Goal: Transaction & Acquisition: Book appointment/travel/reservation

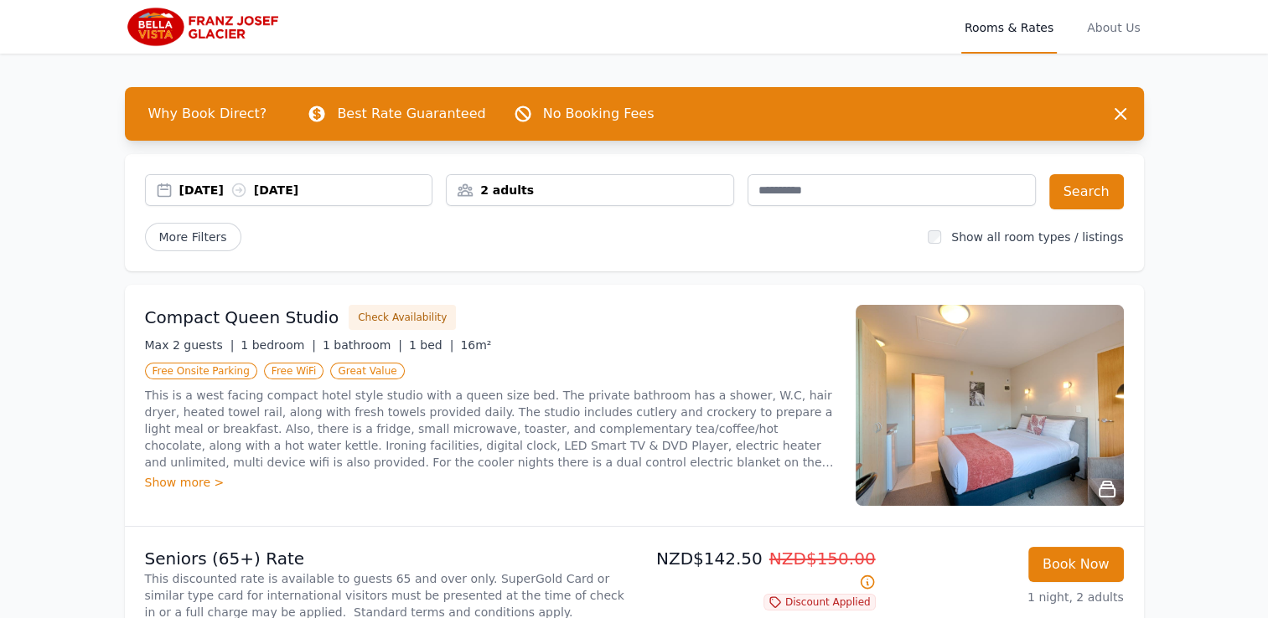
click at [225, 190] on div "[DATE] [DATE]" at bounding box center [305, 190] width 253 height 17
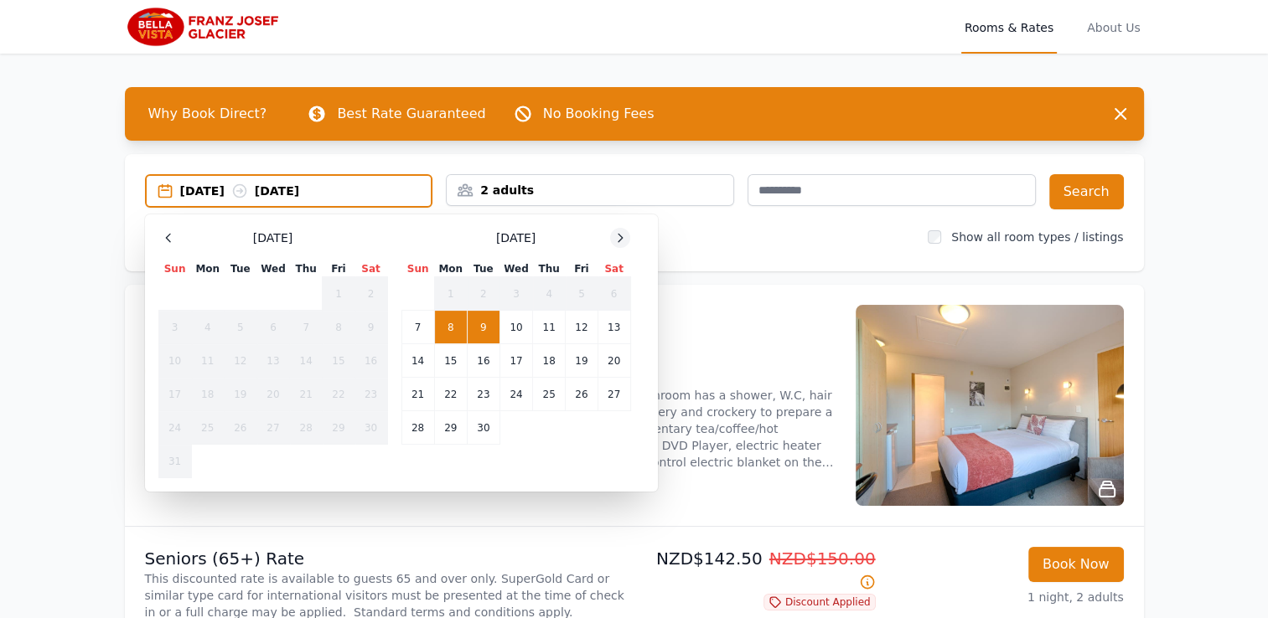
click at [625, 237] on icon at bounding box center [619, 237] width 13 height 13
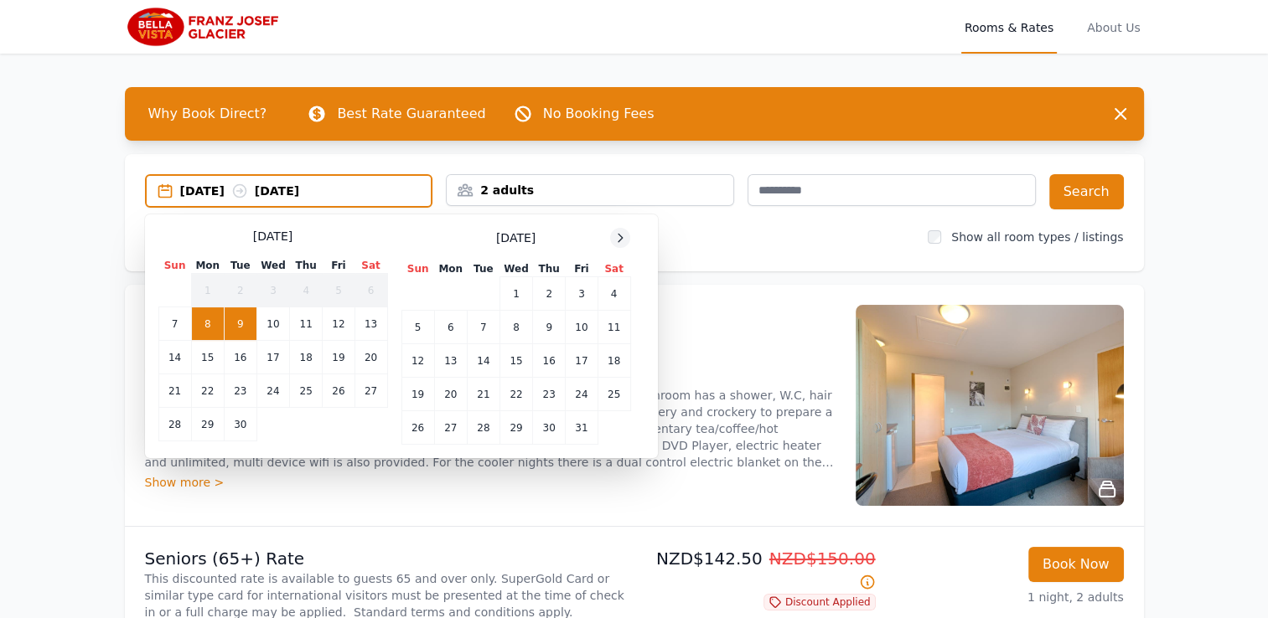
click at [625, 237] on icon at bounding box center [619, 237] width 13 height 13
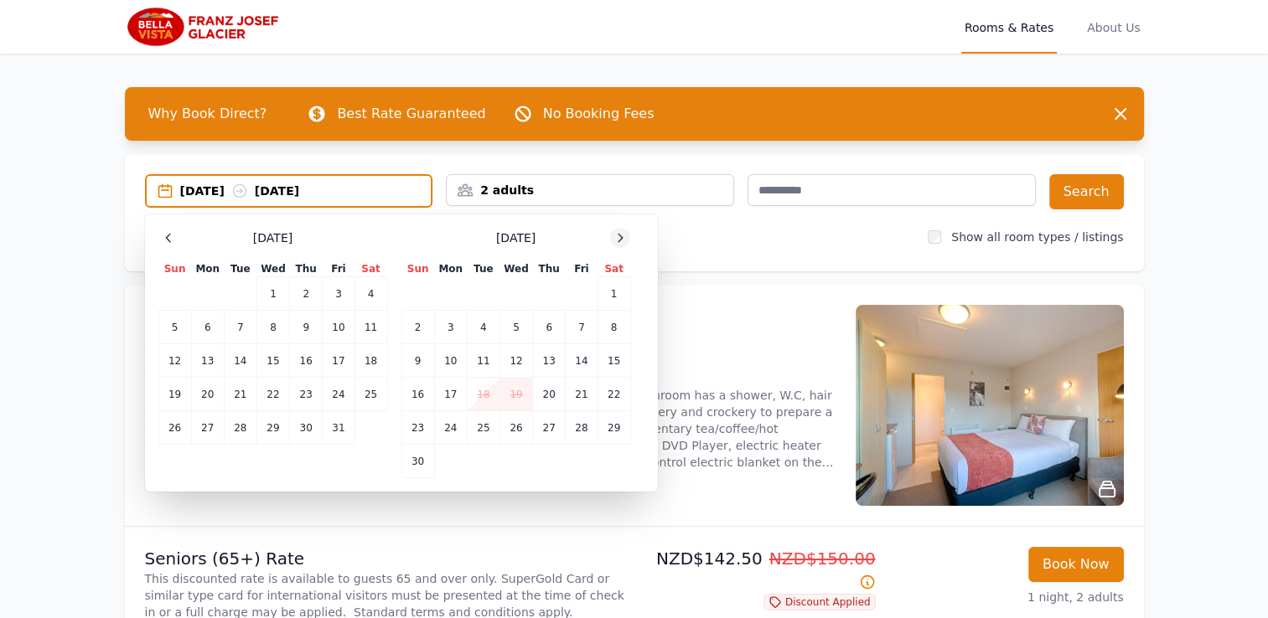
click at [625, 237] on icon at bounding box center [619, 237] width 13 height 13
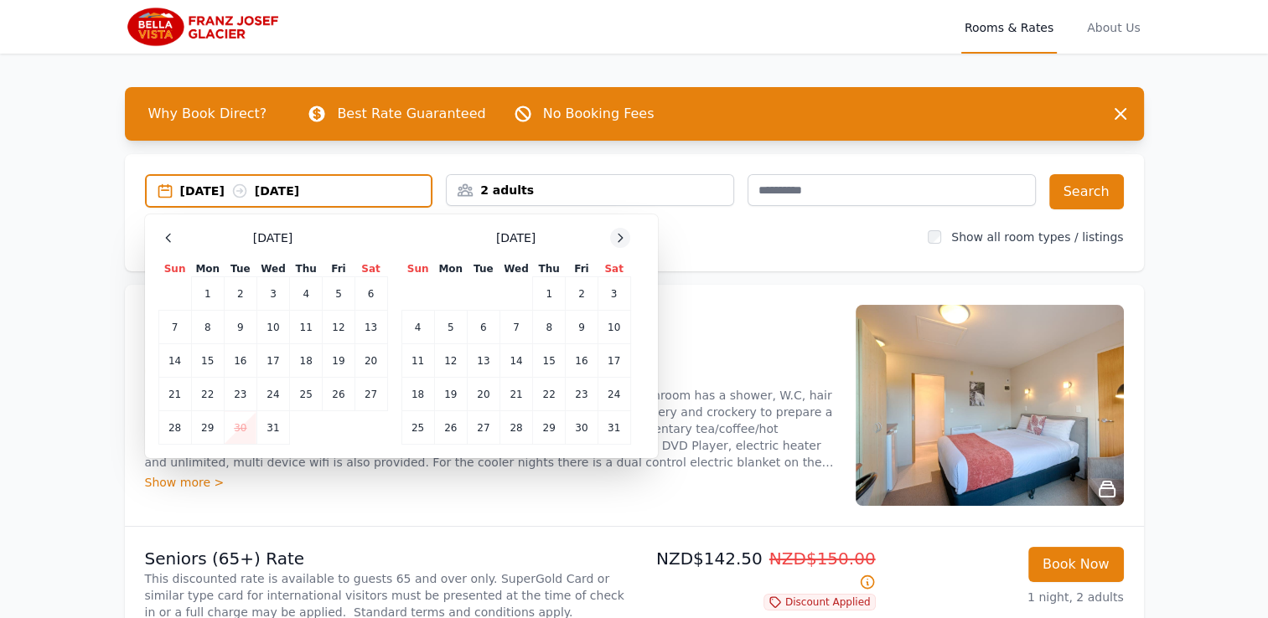
click at [625, 237] on icon at bounding box center [619, 237] width 13 height 13
click at [583, 297] on td "6" at bounding box center [582, 294] width 32 height 34
click at [453, 327] on td "9" at bounding box center [450, 328] width 33 height 34
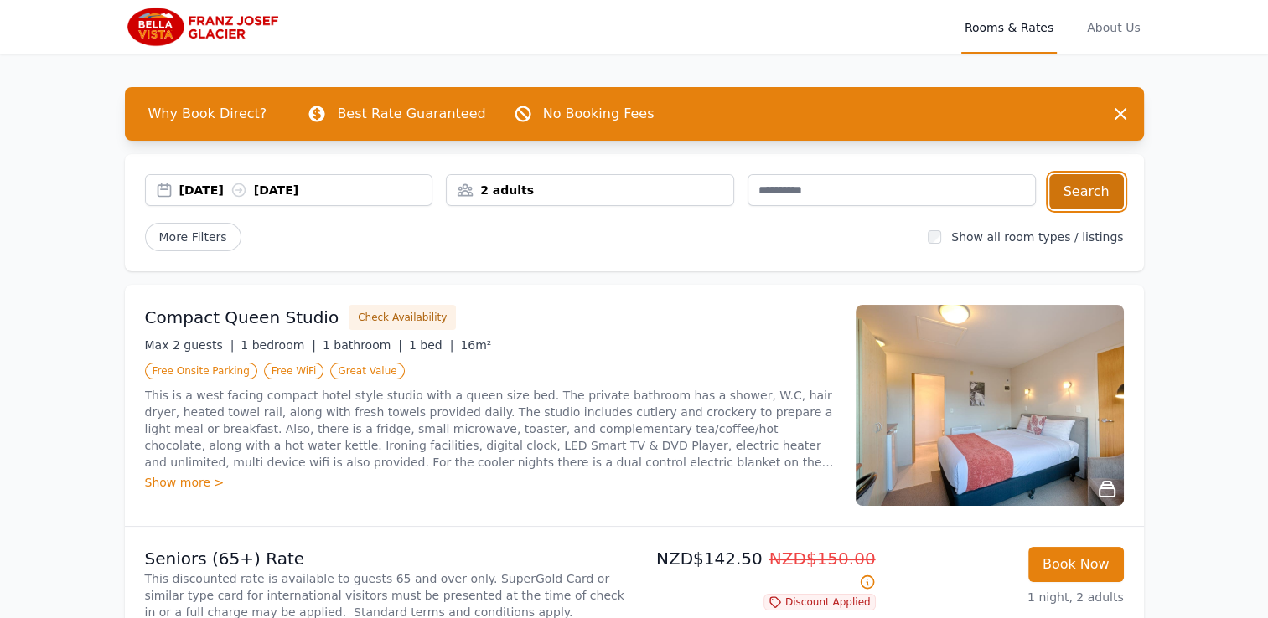
click at [1075, 195] on button "Search" at bounding box center [1086, 191] width 75 height 35
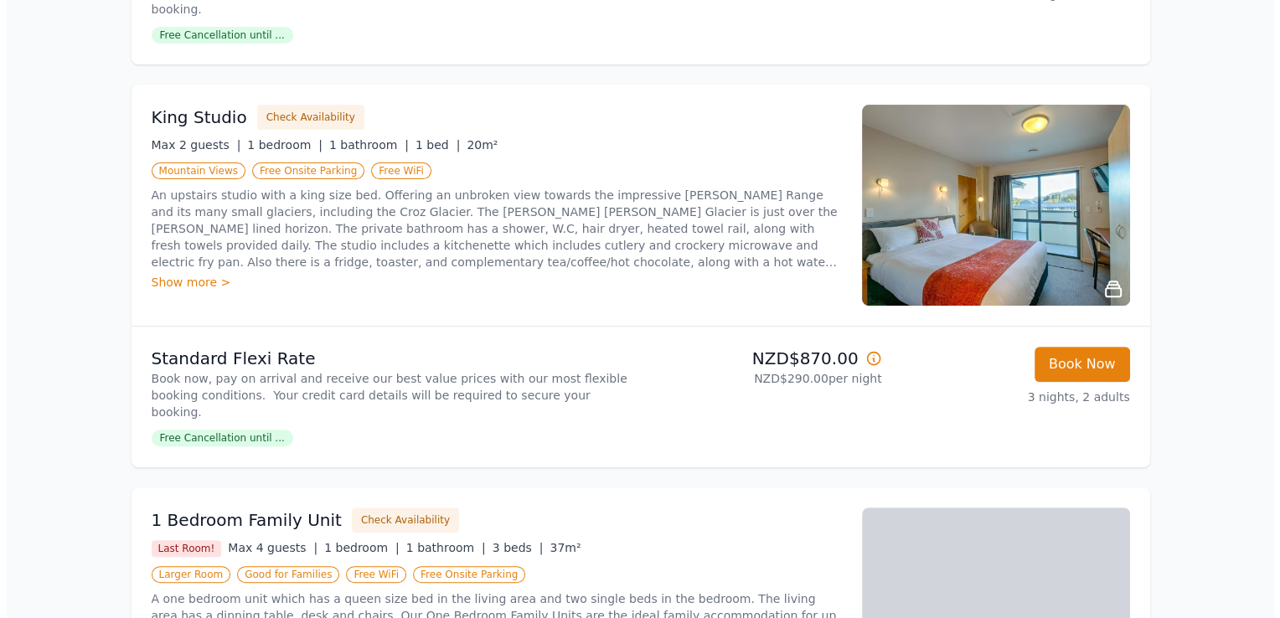
scroll to position [838, 0]
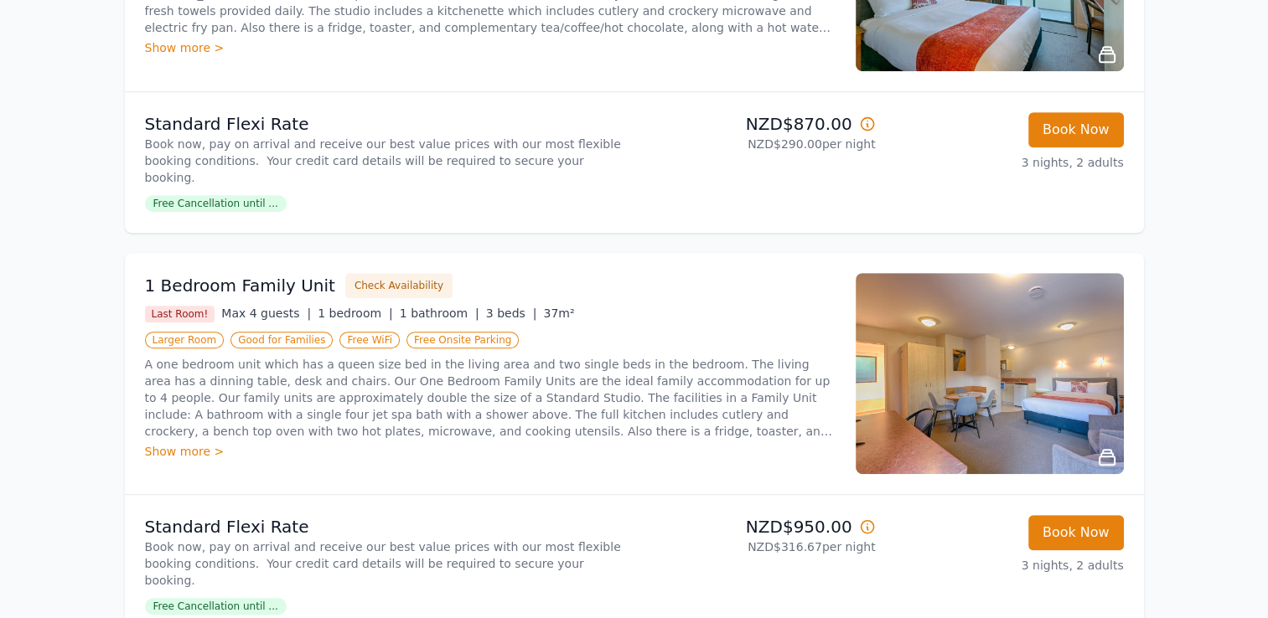
click at [949, 362] on img at bounding box center [990, 373] width 268 height 201
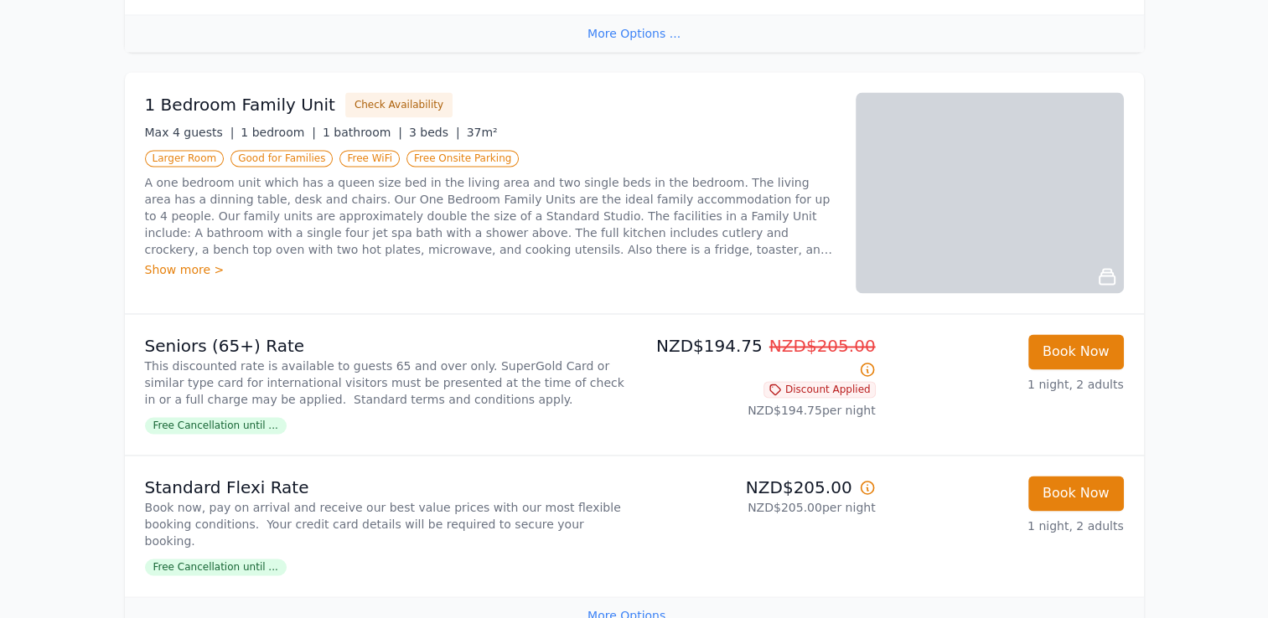
scroll to position [2681, 0]
